Goal: Information Seeking & Learning: Learn about a topic

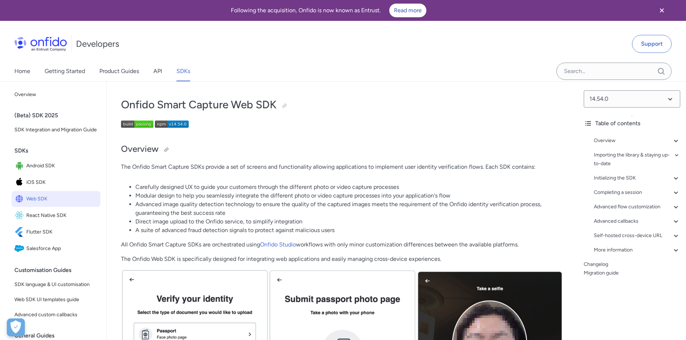
click at [381, 149] on h2 "Overview" at bounding box center [342, 149] width 442 height 12
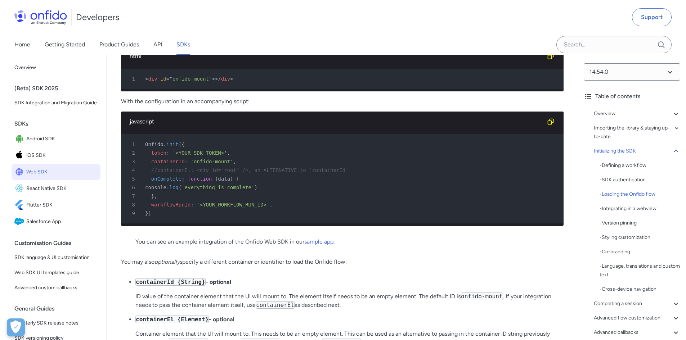
click at [665, 148] on div "Initializing the SDK" at bounding box center [637, 151] width 86 height 9
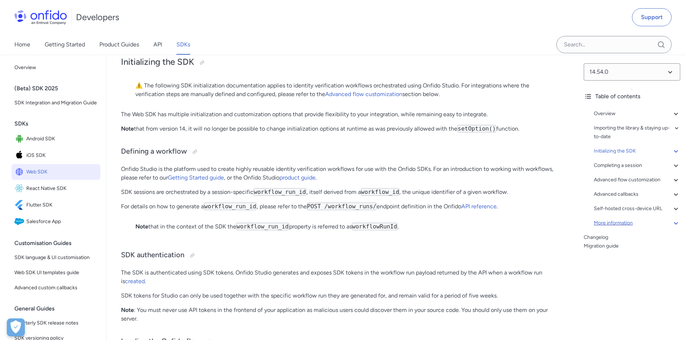
click at [671, 221] on icon at bounding box center [675, 223] width 9 height 9
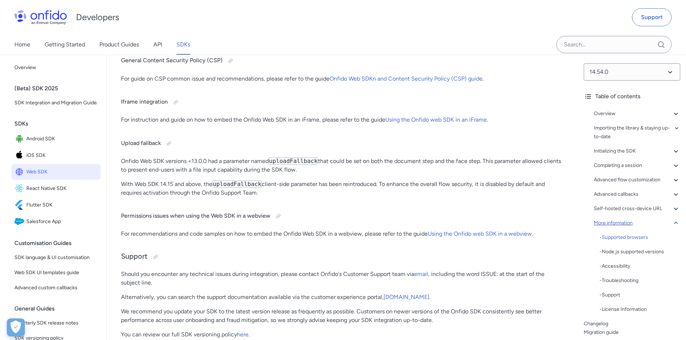
click at [671, 221] on icon at bounding box center [675, 223] width 9 height 9
click at [673, 209] on icon at bounding box center [675, 209] width 4 height 3
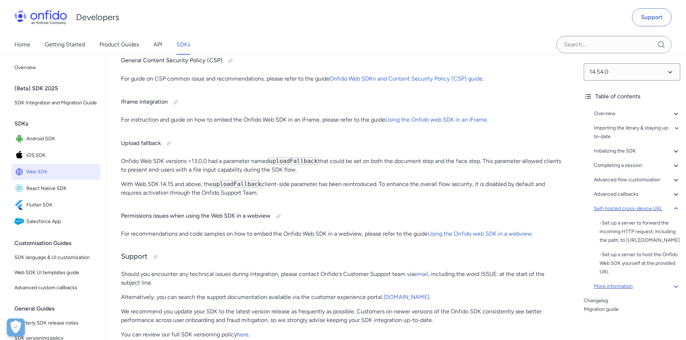
scroll to position [18550, 0]
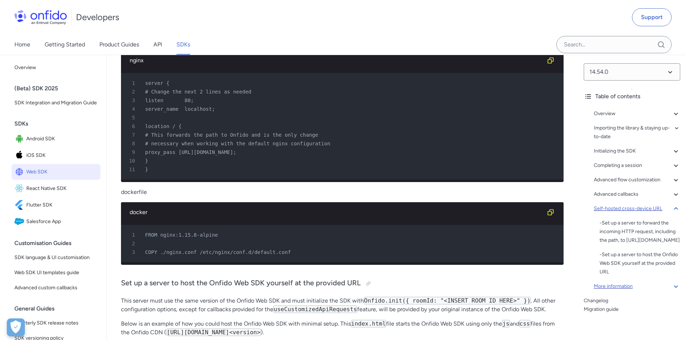
click at [672, 205] on icon at bounding box center [675, 208] width 9 height 9
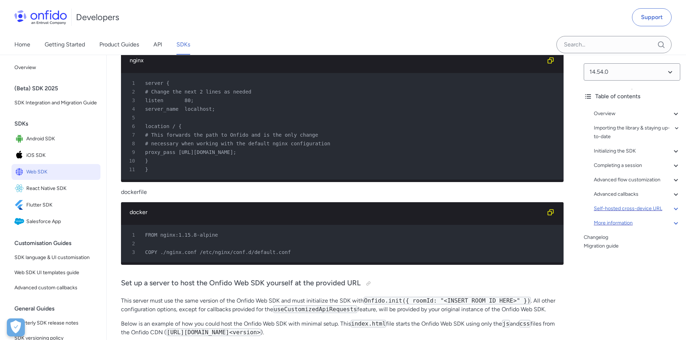
click at [674, 185] on div "Overview - Environments and testing with the SDK - Going Live Importing the lib…" at bounding box center [632, 170] width 96 height 127
click at [674, 180] on icon at bounding box center [675, 180] width 9 height 9
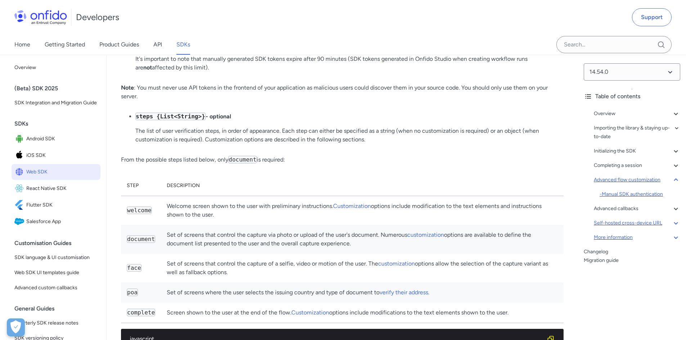
click at [659, 193] on div "- Manual SDK authentication" at bounding box center [639, 194] width 81 height 9
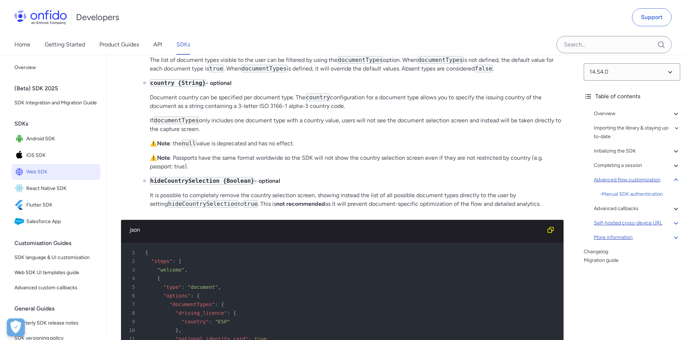
scroll to position [10817, 0]
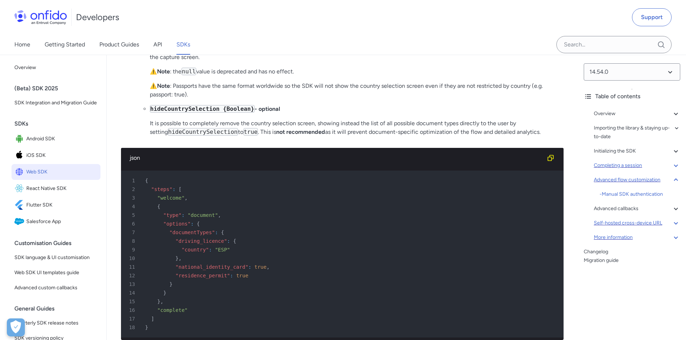
click at [671, 166] on icon at bounding box center [675, 165] width 9 height 9
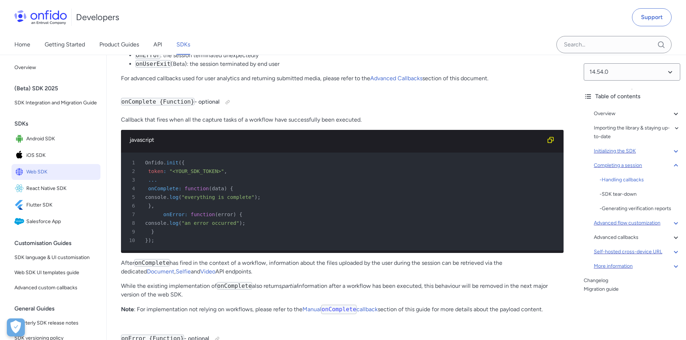
click at [671, 154] on icon at bounding box center [675, 151] width 9 height 9
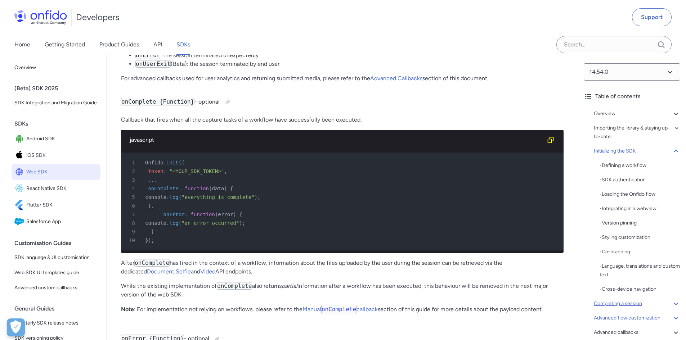
scroll to position [1395, 0]
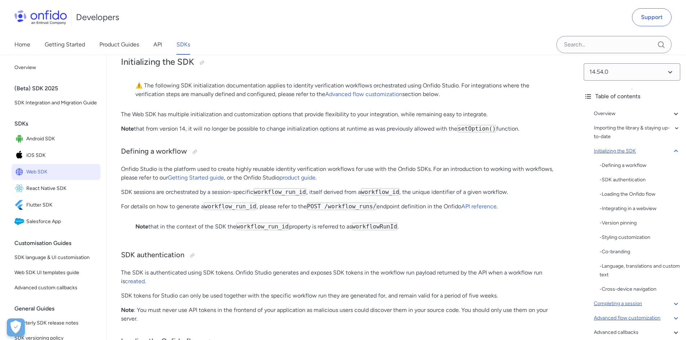
click at [671, 154] on icon at bounding box center [675, 151] width 9 height 9
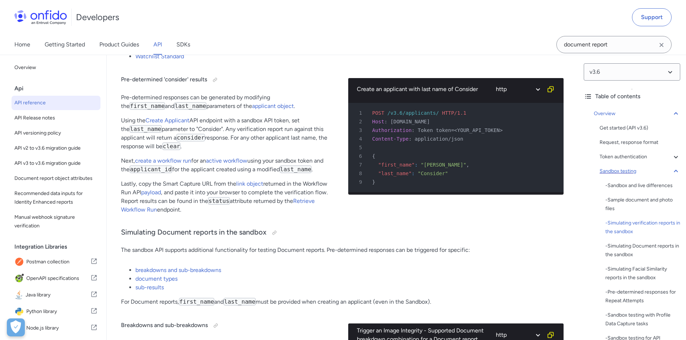
click at [671, 171] on icon at bounding box center [675, 171] width 9 height 9
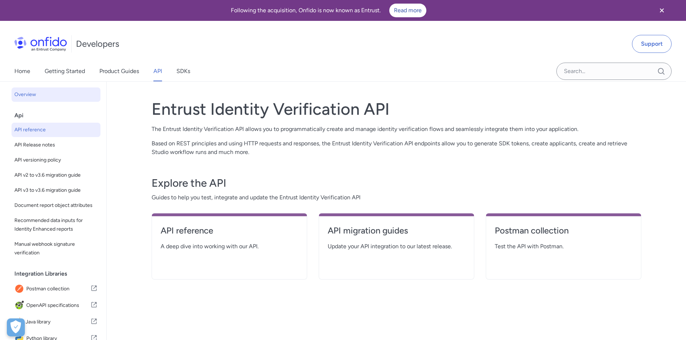
click at [66, 126] on span "API reference" at bounding box center [55, 130] width 83 height 9
select select "http"
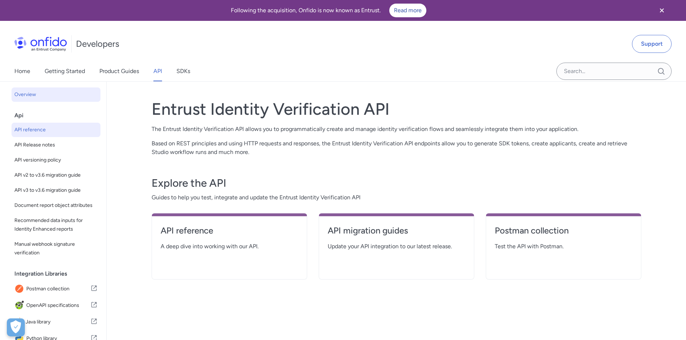
select select "http"
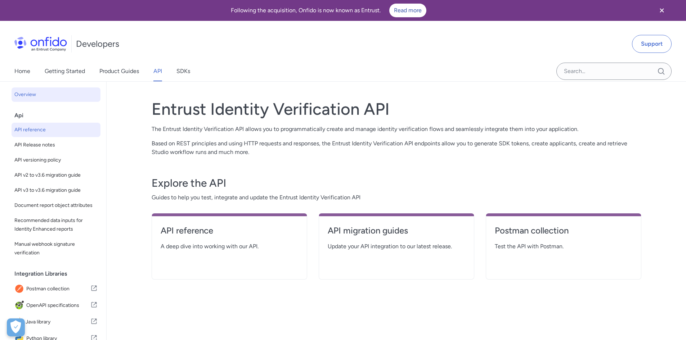
select select "http"
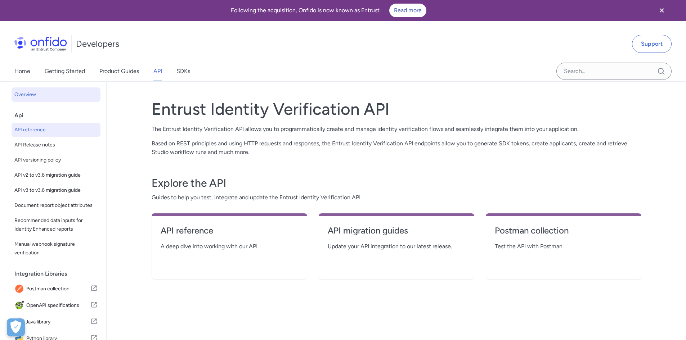
select select "http"
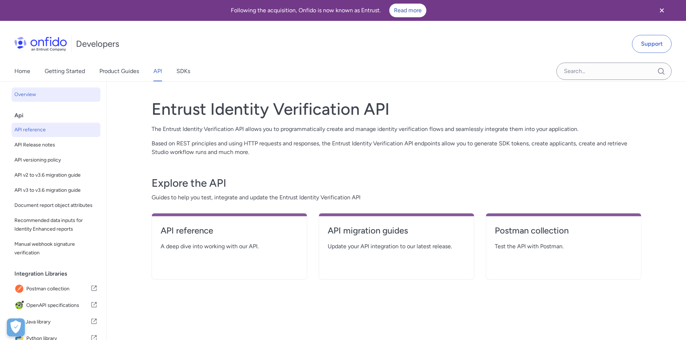
select select "http"
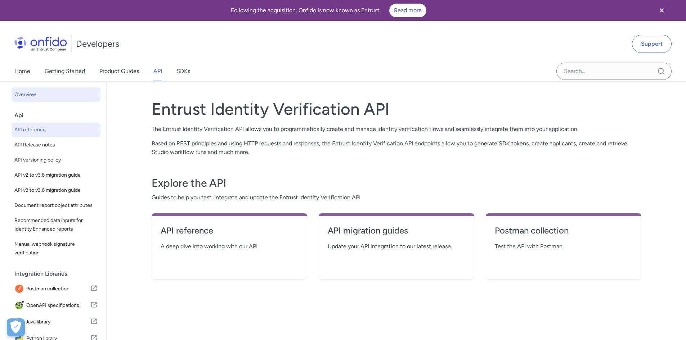
select select "http"
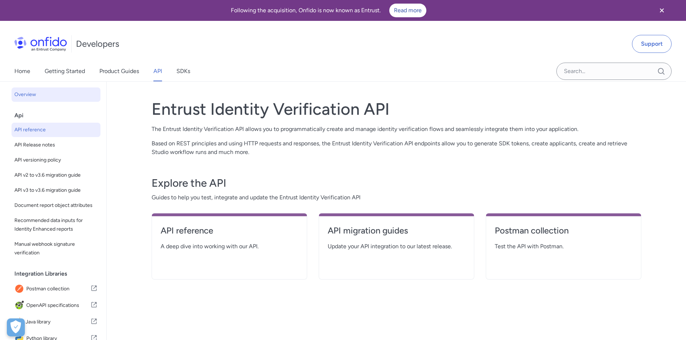
select select "http"
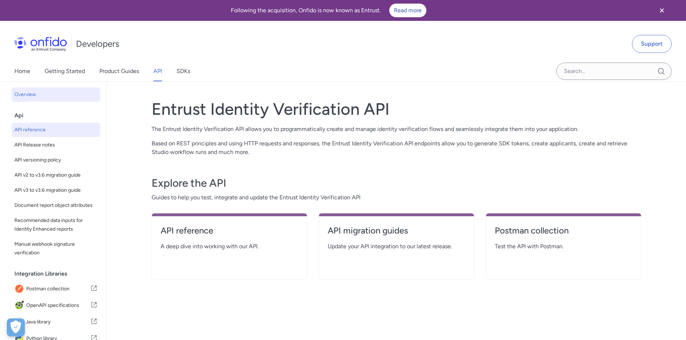
select select "http"
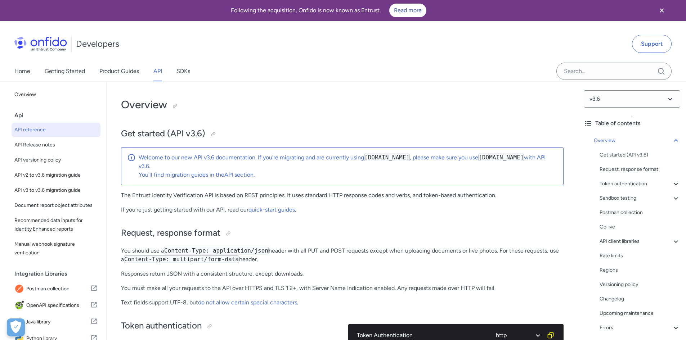
scroll to position [57, 0]
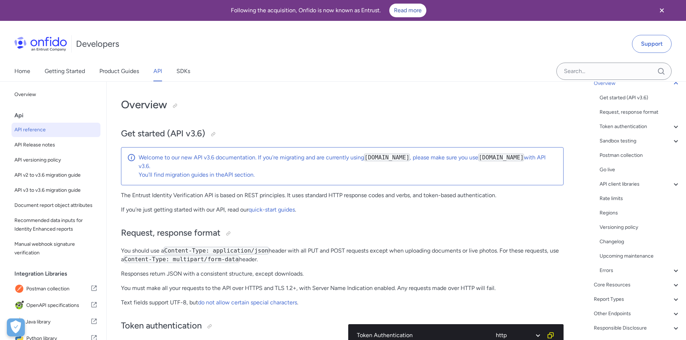
click at [671, 331] on icon at bounding box center [675, 328] width 9 height 9
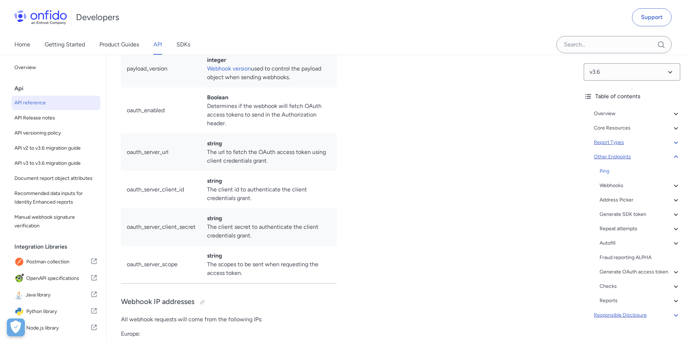
click at [671, 141] on icon at bounding box center [675, 142] width 9 height 9
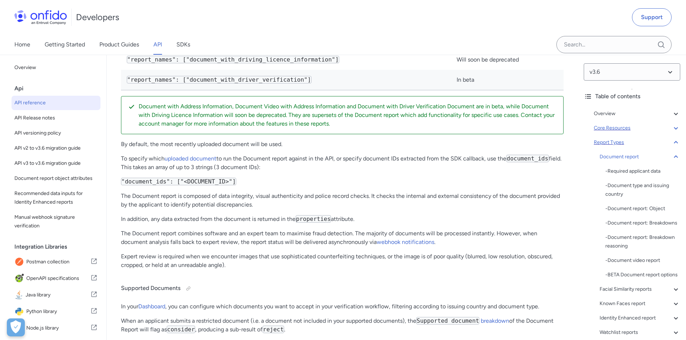
click at [671, 127] on icon at bounding box center [675, 128] width 9 height 9
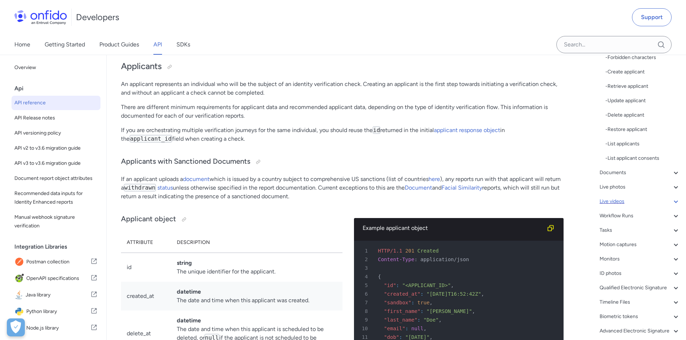
scroll to position [270, 0]
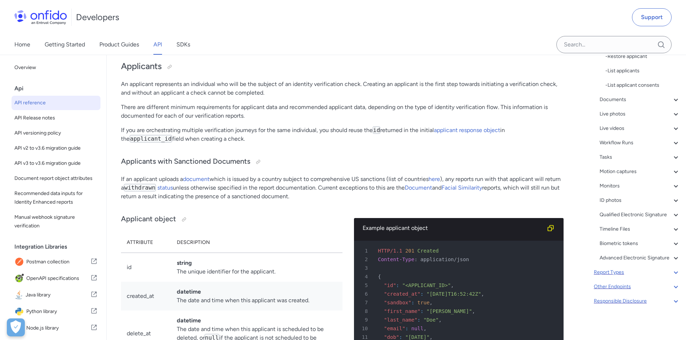
click at [671, 274] on icon at bounding box center [675, 272] width 9 height 9
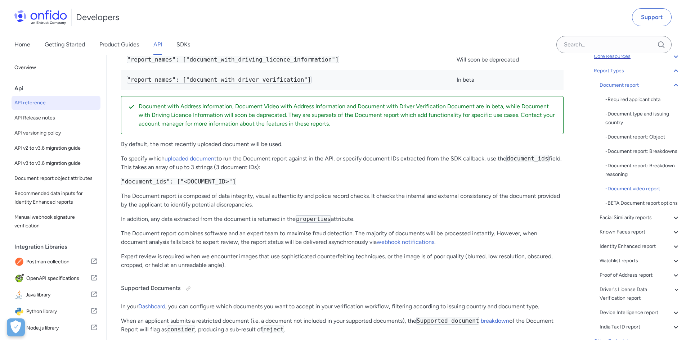
scroll to position [144, 0]
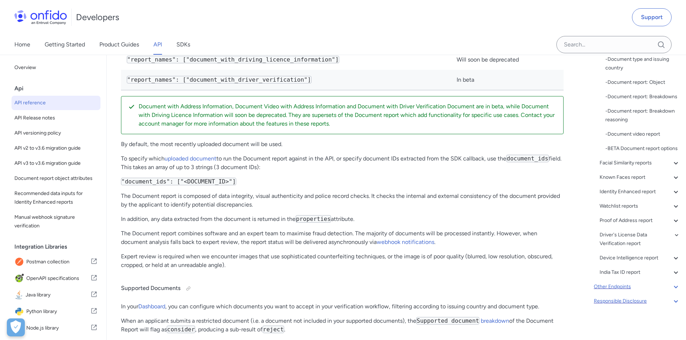
click at [674, 288] on icon at bounding box center [675, 287] width 9 height 9
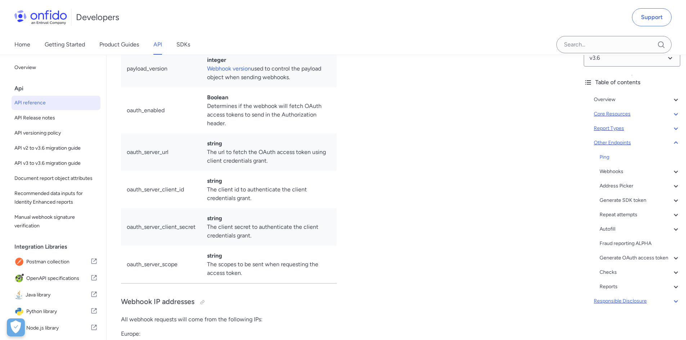
scroll to position [23, 0]
click at [671, 211] on icon at bounding box center [675, 215] width 9 height 9
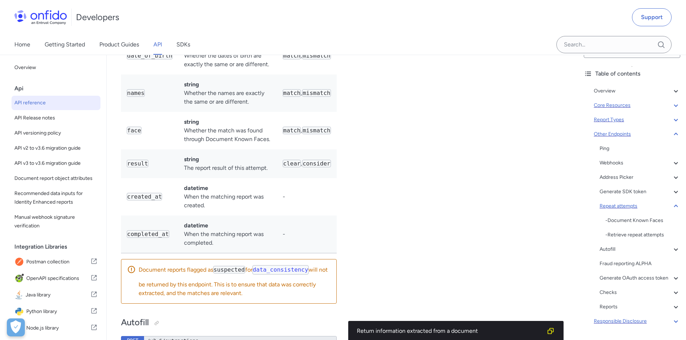
click at [673, 206] on icon at bounding box center [675, 206] width 4 height 3
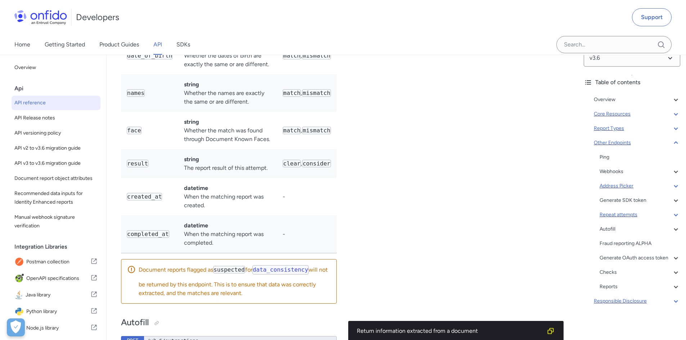
click at [671, 182] on icon at bounding box center [675, 186] width 9 height 9
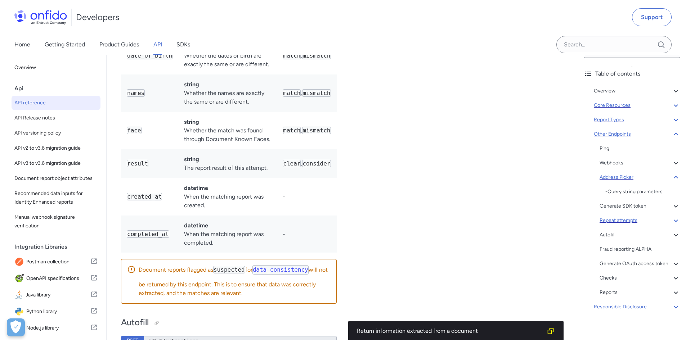
scroll to position [60933, 0]
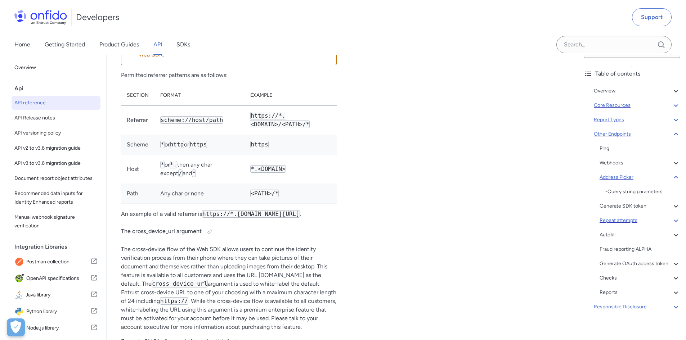
click at [673, 178] on icon at bounding box center [675, 177] width 4 height 3
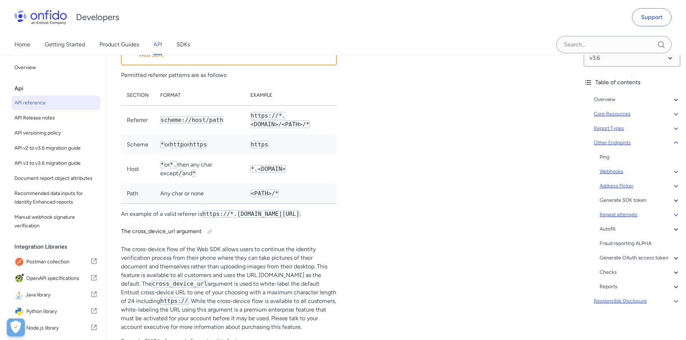
click at [671, 167] on icon at bounding box center [675, 171] width 9 height 9
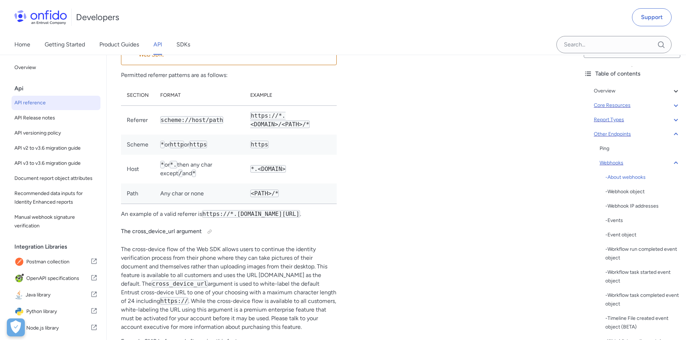
scroll to position [54631, 0]
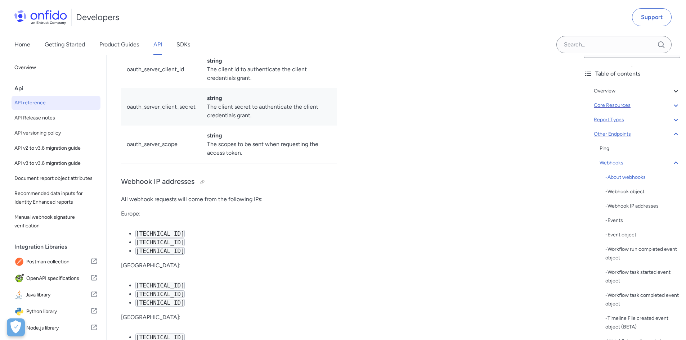
click at [671, 166] on icon at bounding box center [675, 163] width 9 height 9
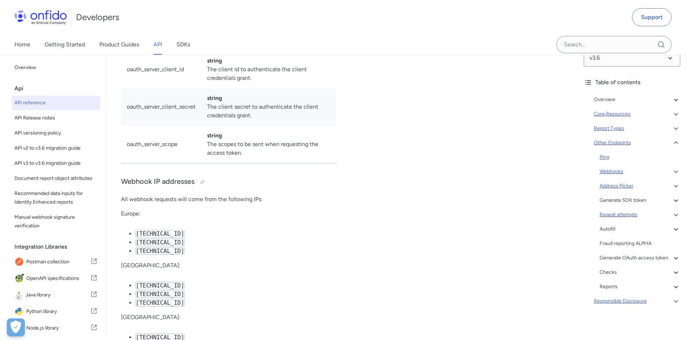
click at [663, 153] on div "Ping" at bounding box center [639, 157] width 81 height 9
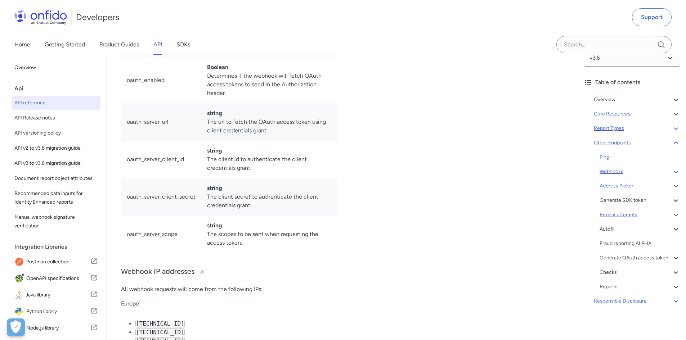
drag, startPoint x: 663, startPoint y: 150, endPoint x: 445, endPoint y: 190, distance: 221.8
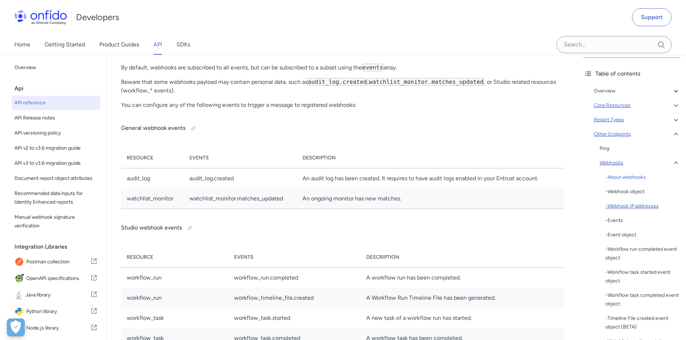
scroll to position [0, 0]
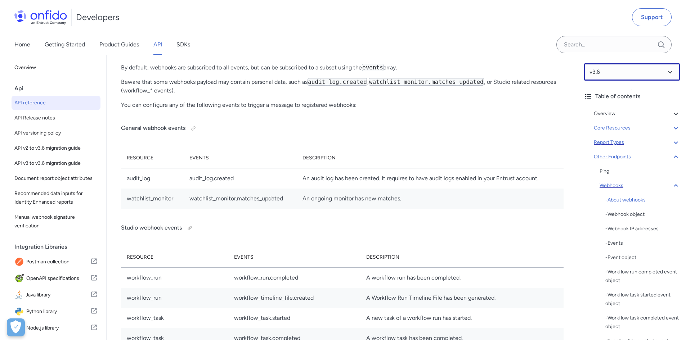
click at [637, 72] on select at bounding box center [632, 71] width 96 height 17
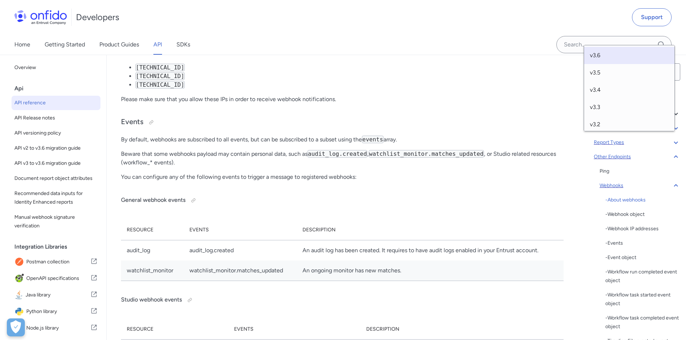
scroll to position [54937, 0]
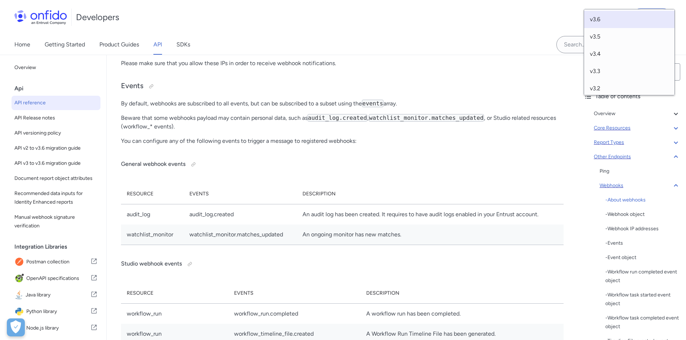
click at [666, 112] on div "Overview" at bounding box center [637, 113] width 86 height 9
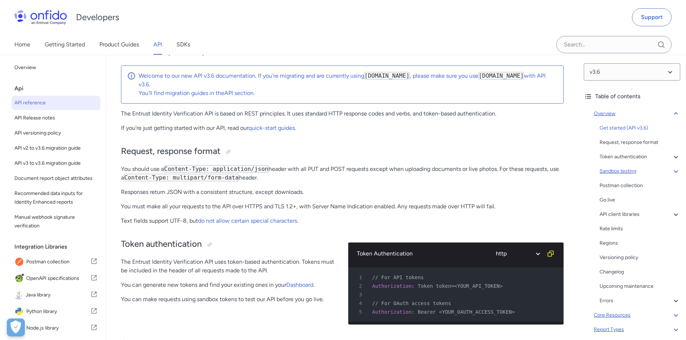
click at [671, 168] on icon at bounding box center [675, 171] width 9 height 9
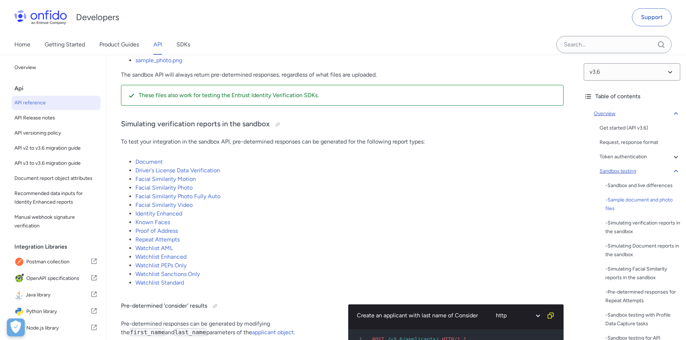
scroll to position [1454, 0]
